Goal: Transaction & Acquisition: Purchase product/service

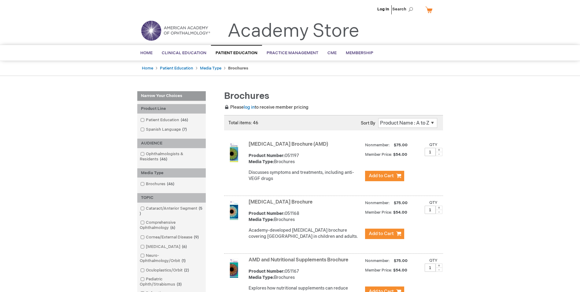
click at [258, 144] on link "Age-Related Macular Degeneration Brochure (AMD)" at bounding box center [289, 144] width 80 height 6
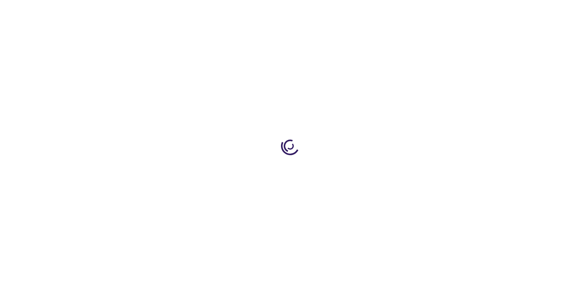
type input "1"
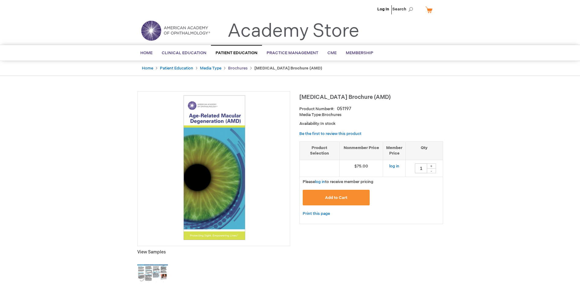
click at [234, 68] on link "Brochures" at bounding box center [238, 68] width 20 height 5
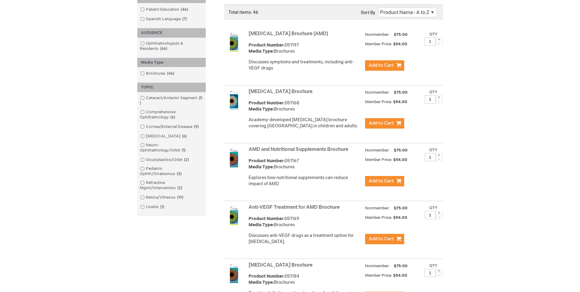
scroll to position [122, 0]
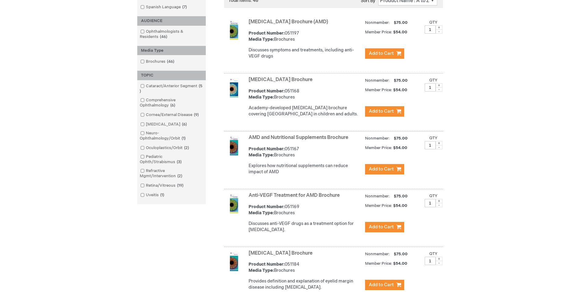
click at [276, 198] on link "Anti-VEGF Treatment for AMD Brochure" at bounding box center [294, 195] width 91 height 6
